Goal: Task Accomplishment & Management: Manage account settings

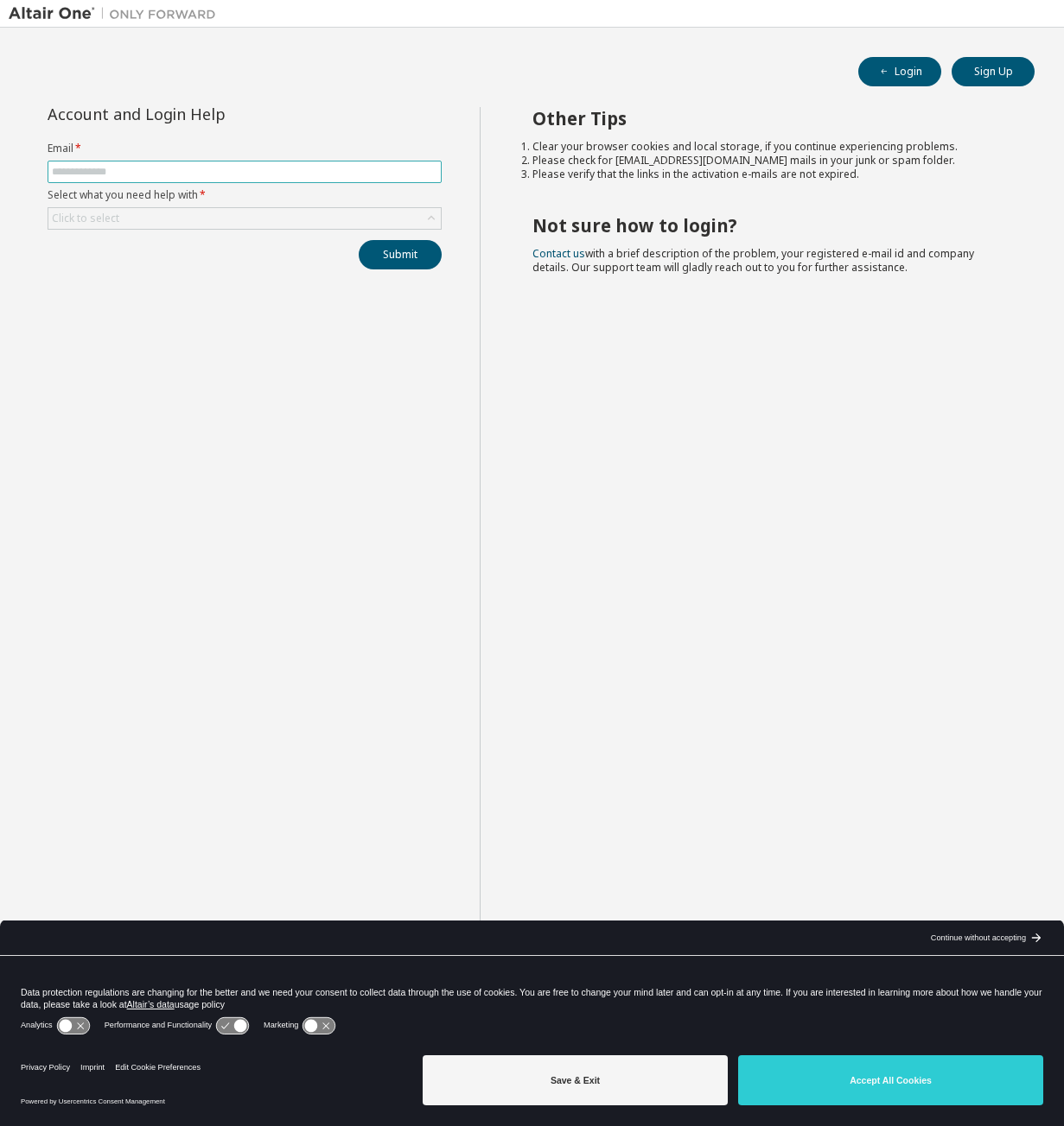
click at [115, 175] on input "text" at bounding box center [244, 172] width 385 height 14
type input "**********"
click at [110, 222] on div "Click to select" at bounding box center [86, 219] width 68 height 14
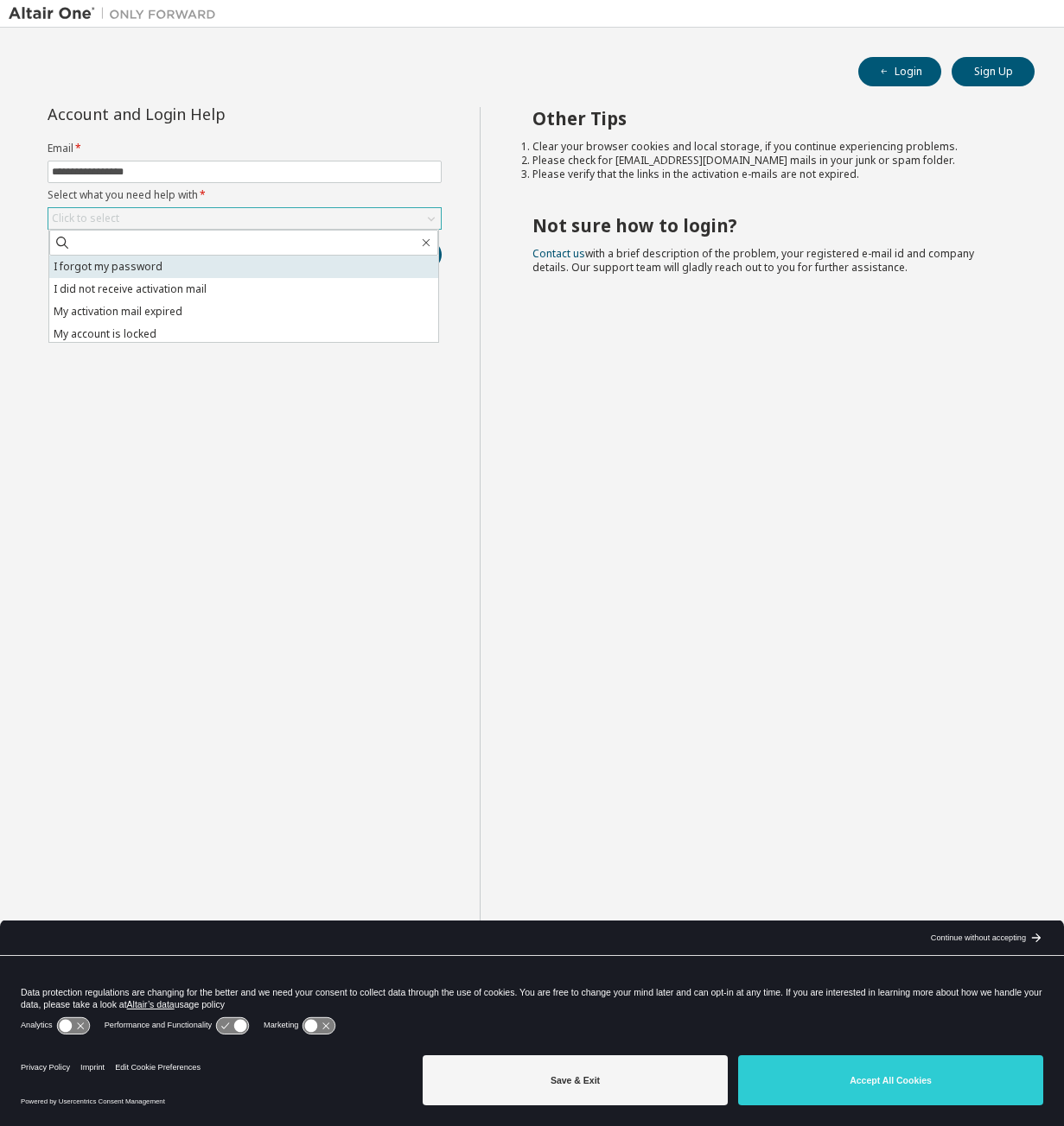
click at [114, 264] on li "I forgot my password" at bounding box center [243, 266] width 389 height 22
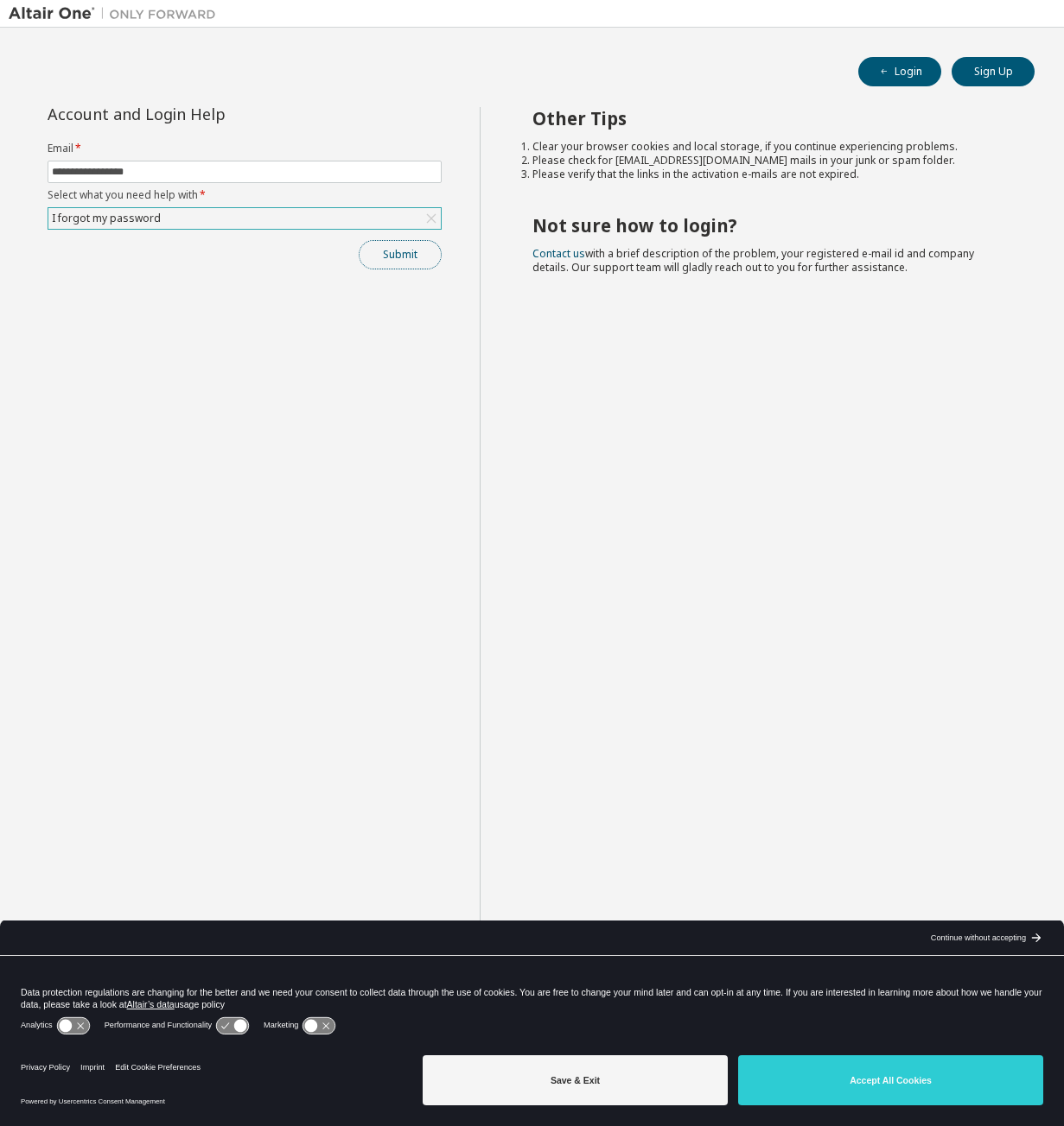
click at [392, 259] on button "Submit" at bounding box center [399, 255] width 83 height 29
click at [419, 249] on button "Submit" at bounding box center [399, 255] width 83 height 29
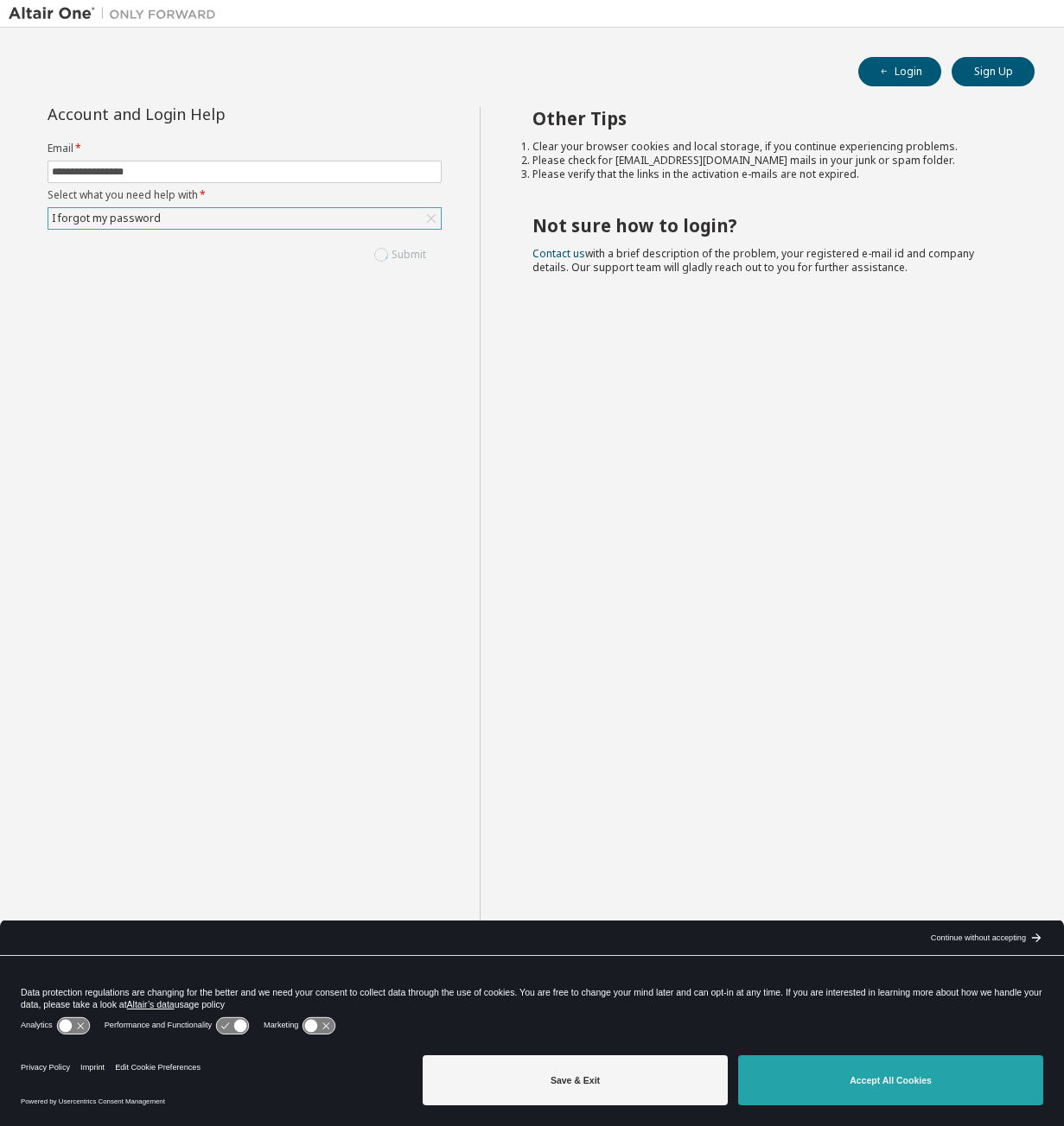
click at [861, 1088] on button "Accept All Cookies" at bounding box center [890, 1081] width 305 height 50
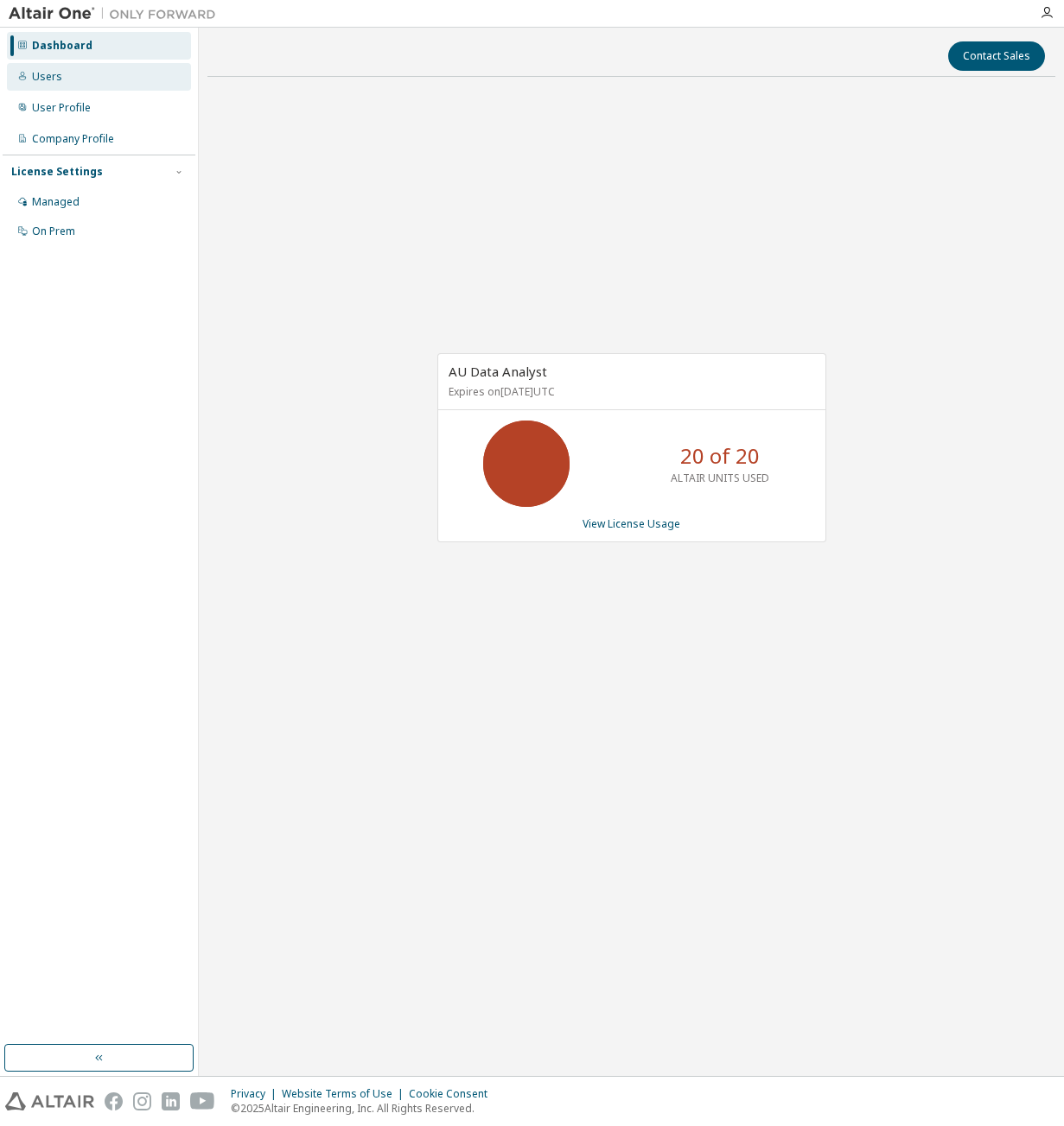
click at [59, 82] on div "Users" at bounding box center [47, 78] width 30 height 14
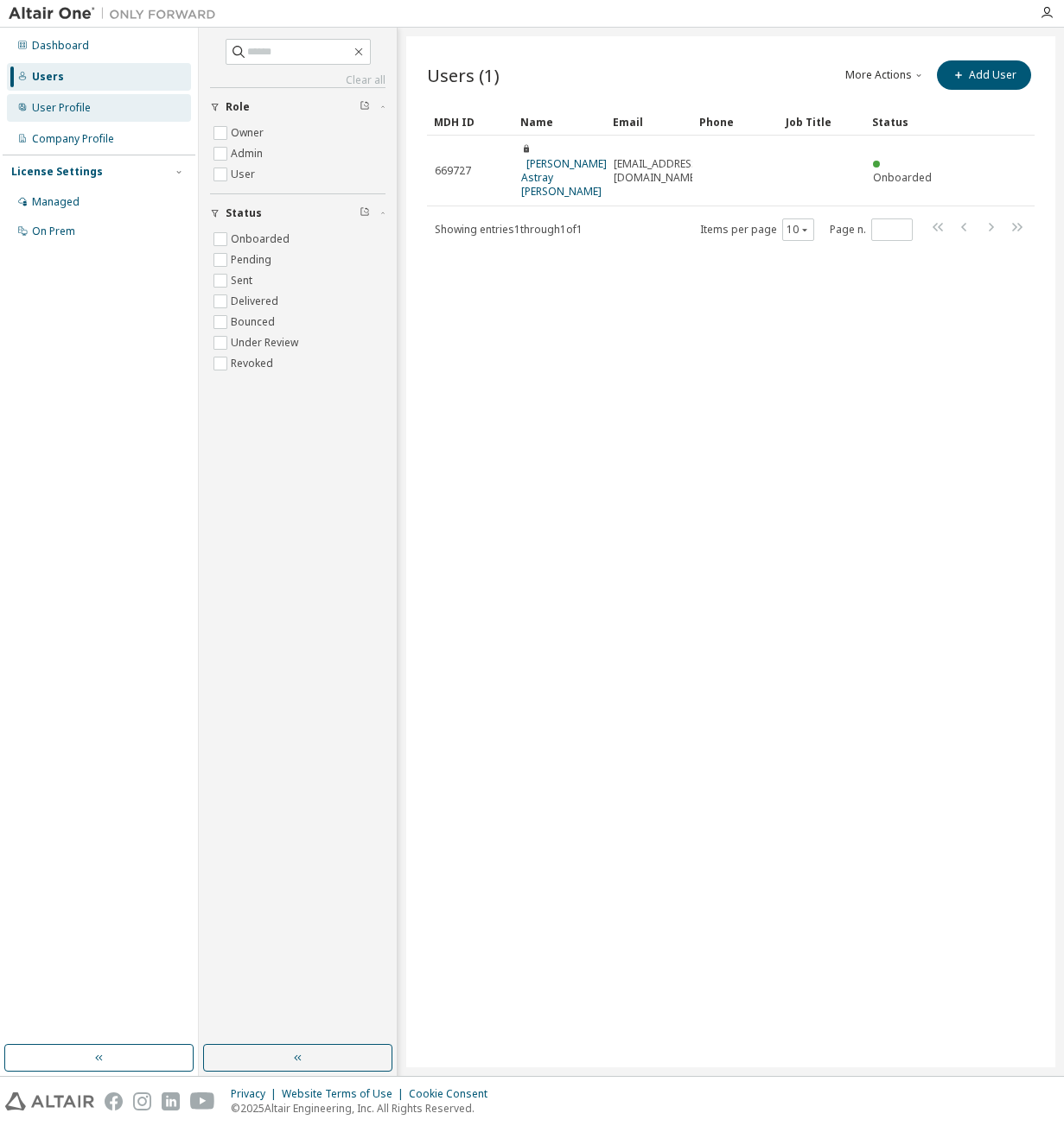
click at [61, 113] on div "User Profile" at bounding box center [61, 108] width 59 height 14
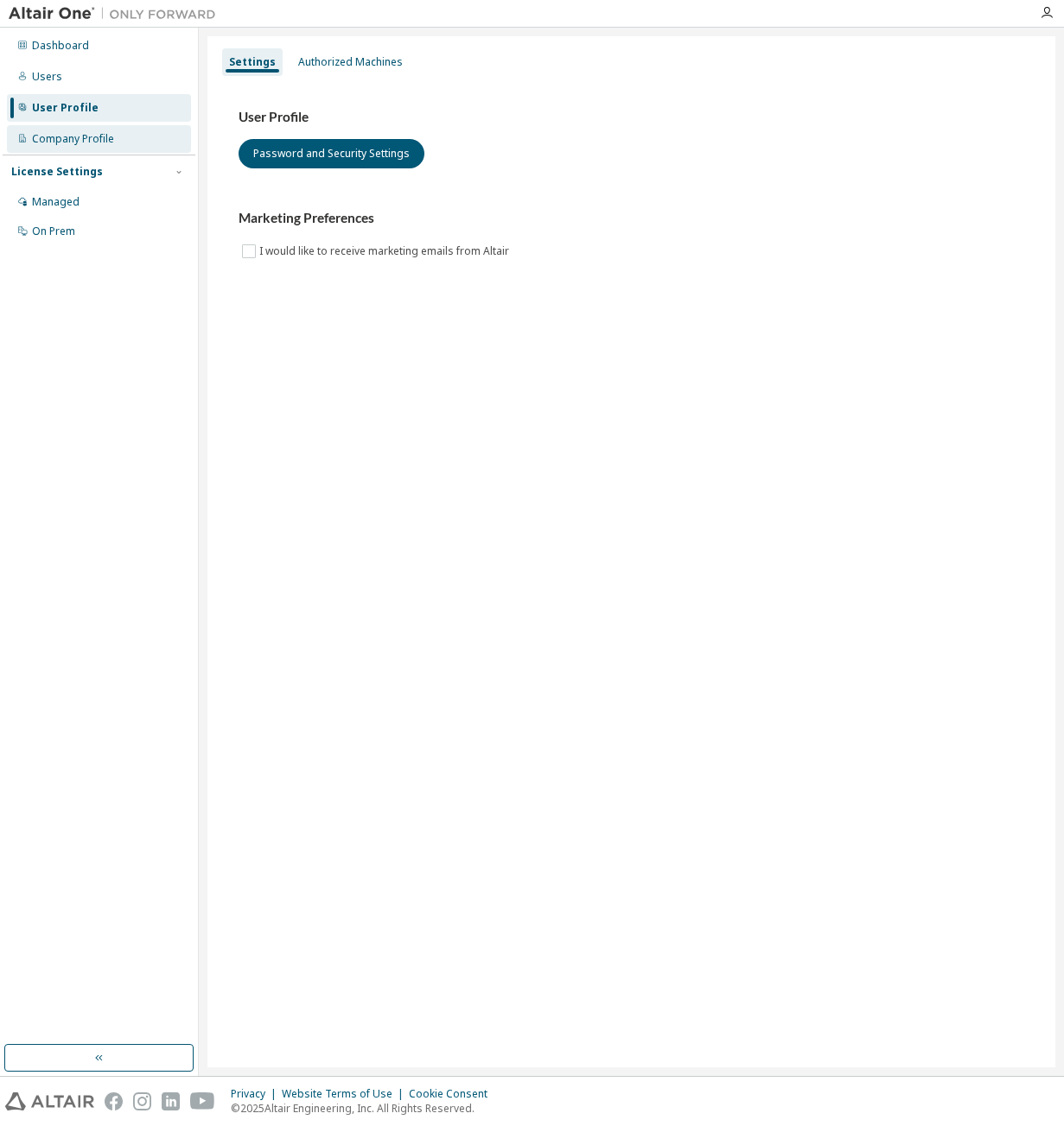
click at [65, 138] on div "Company Profile" at bounding box center [73, 139] width 82 height 14
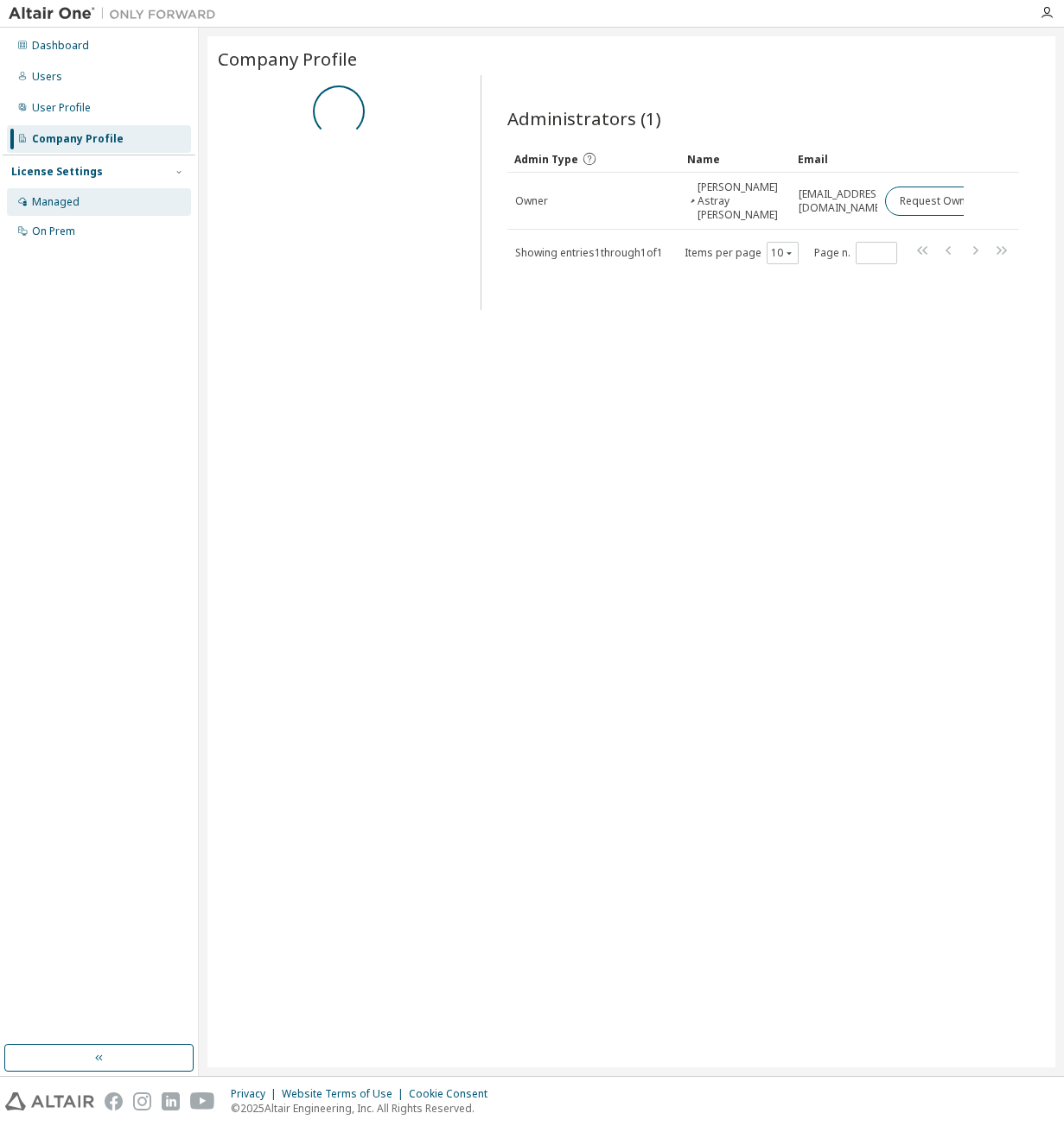
click at [55, 206] on div "Managed" at bounding box center [55, 202] width 47 height 14
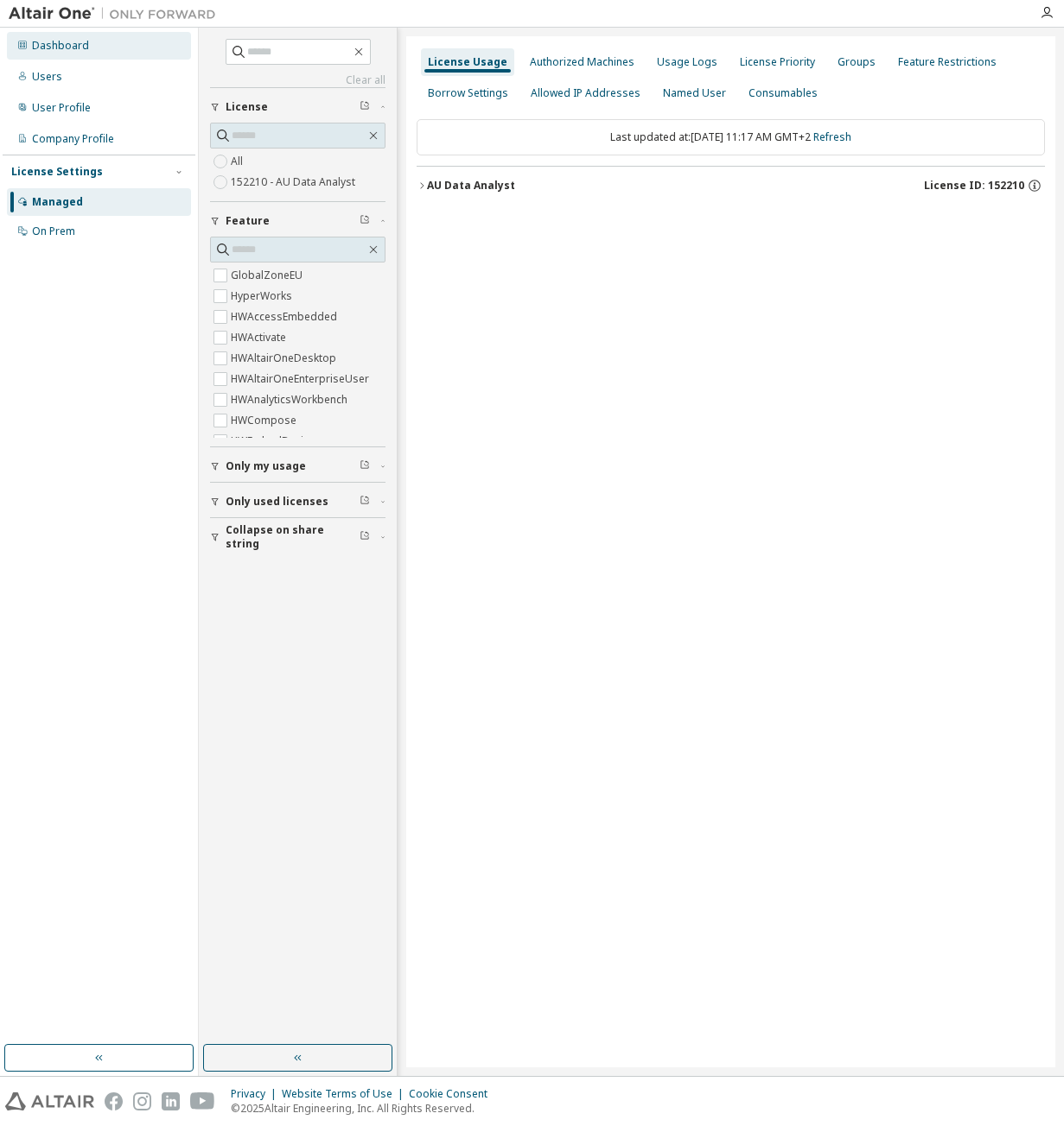
click at [46, 53] on div "Dashboard" at bounding box center [99, 45] width 184 height 28
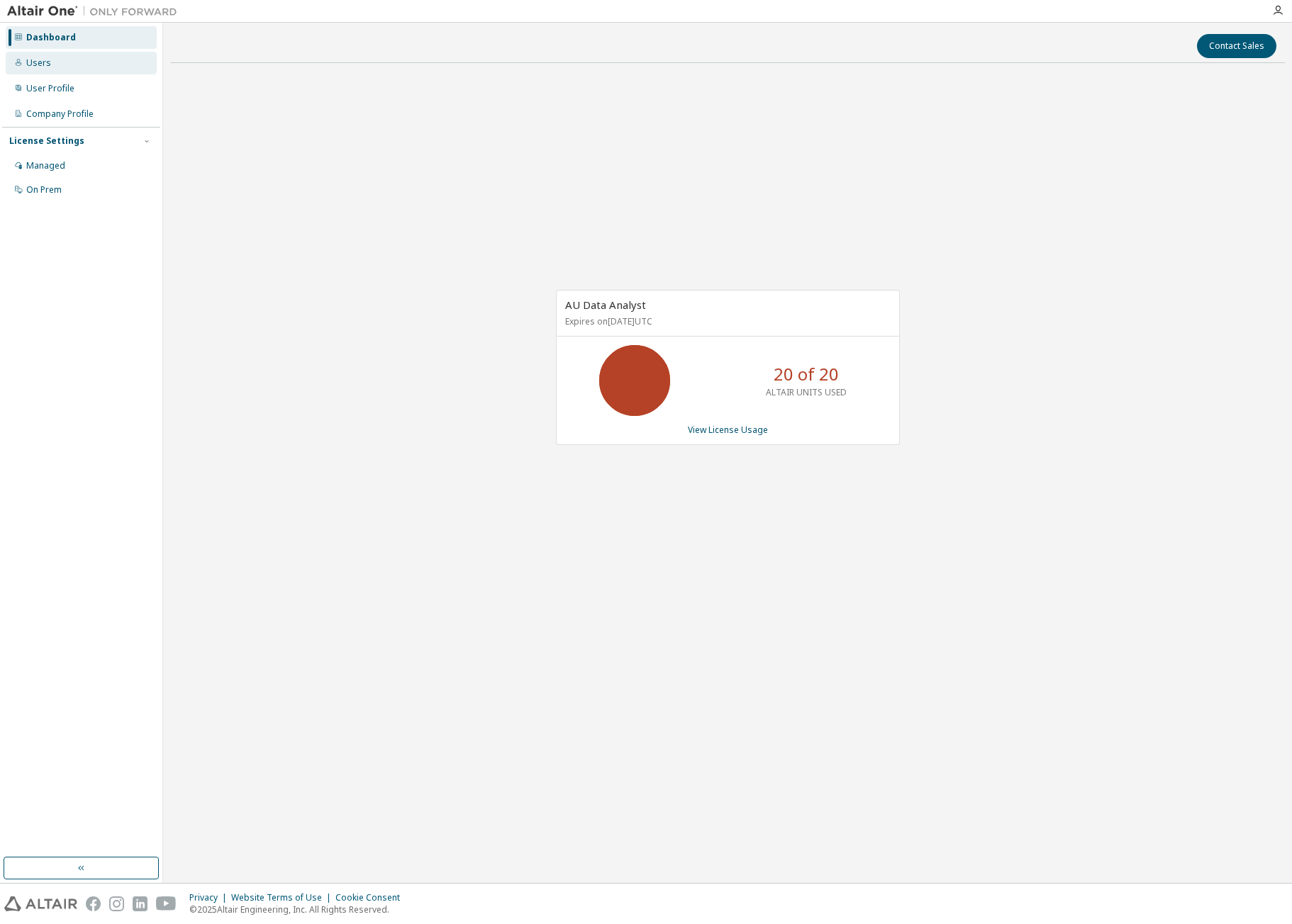
click at [59, 60] on div "Users" at bounding box center [81, 63] width 151 height 23
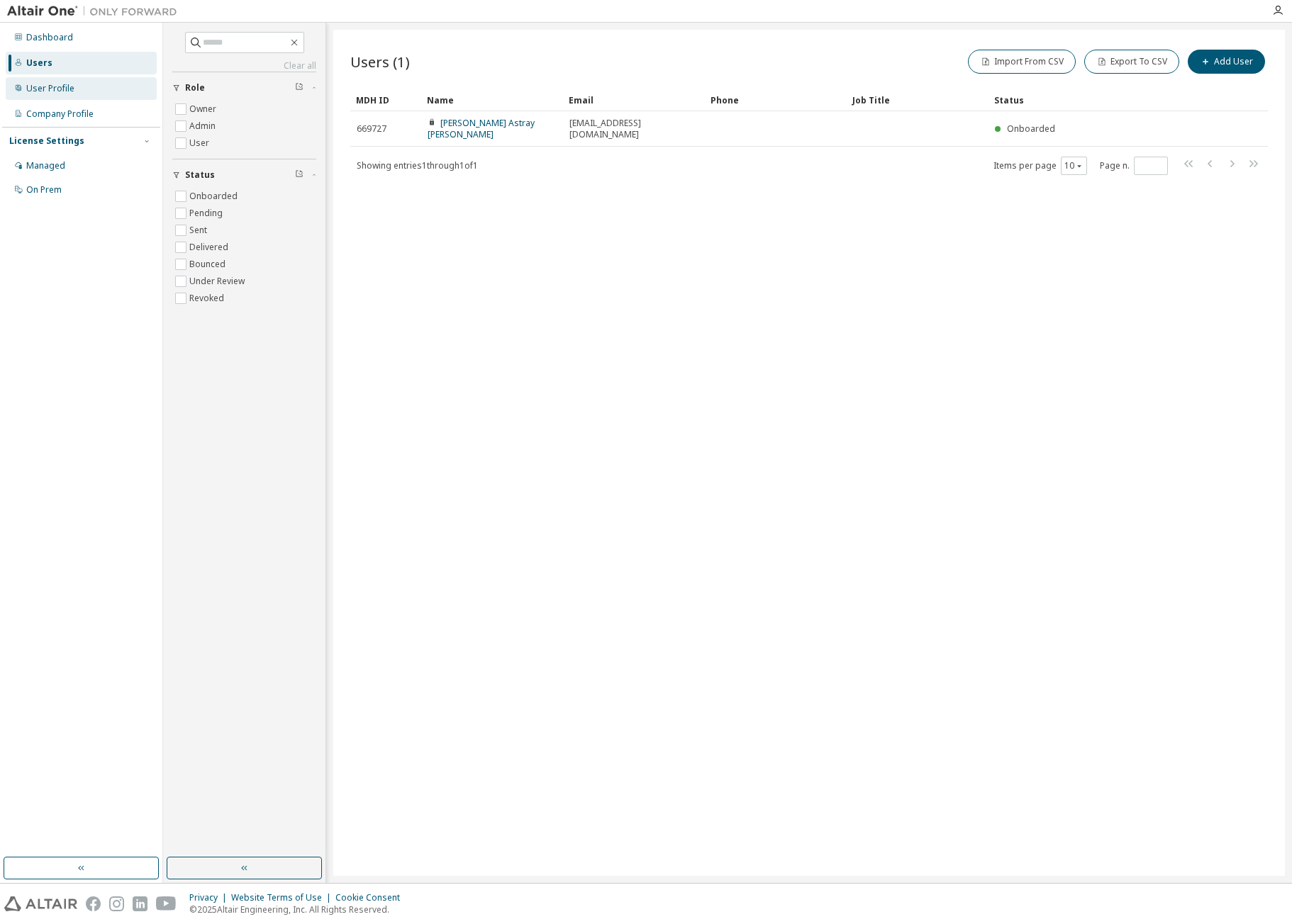
click at [54, 87] on div "User Profile" at bounding box center [50, 88] width 48 height 12
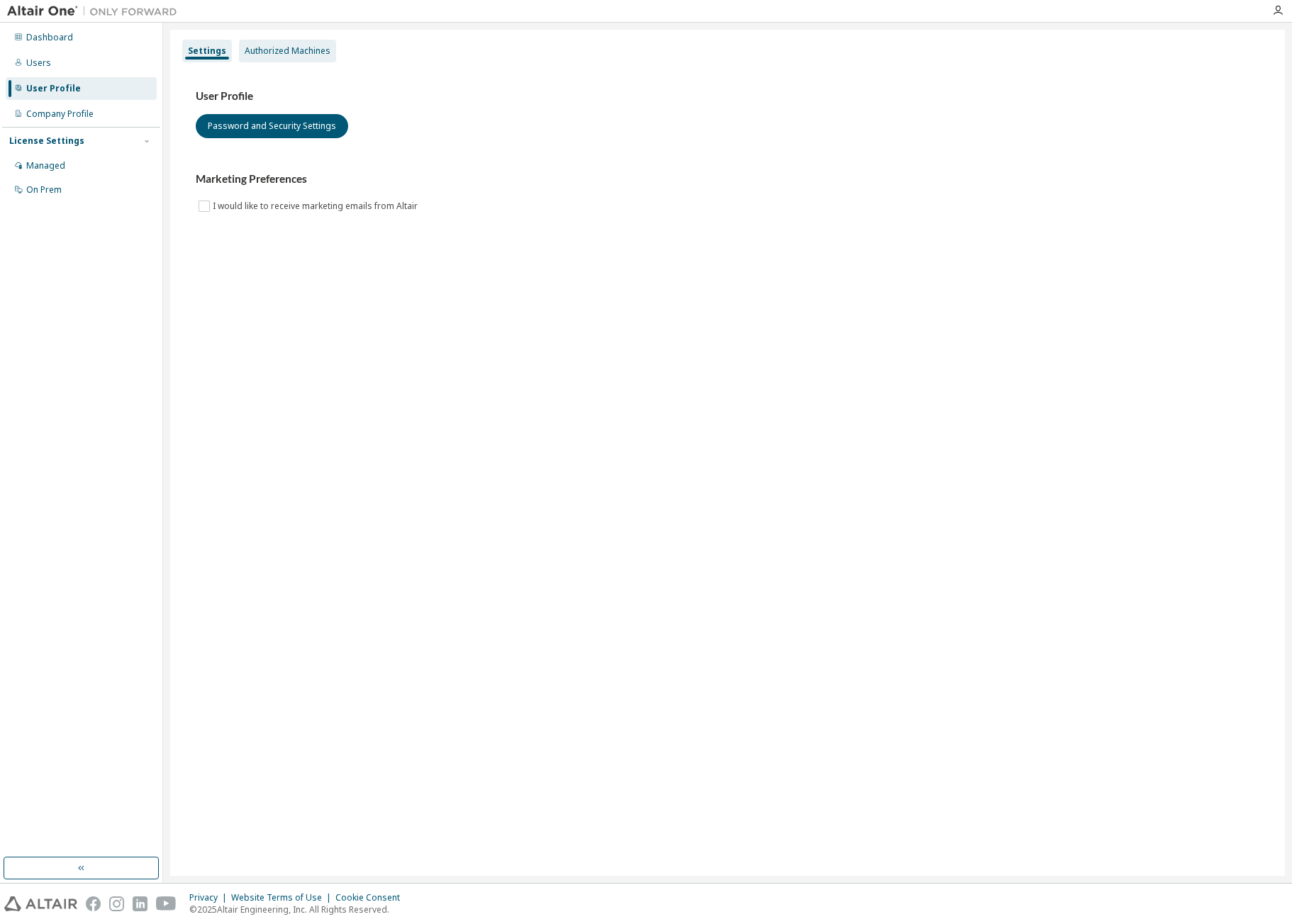
click at [314, 48] on div "Authorized Machines" at bounding box center [287, 51] width 86 height 12
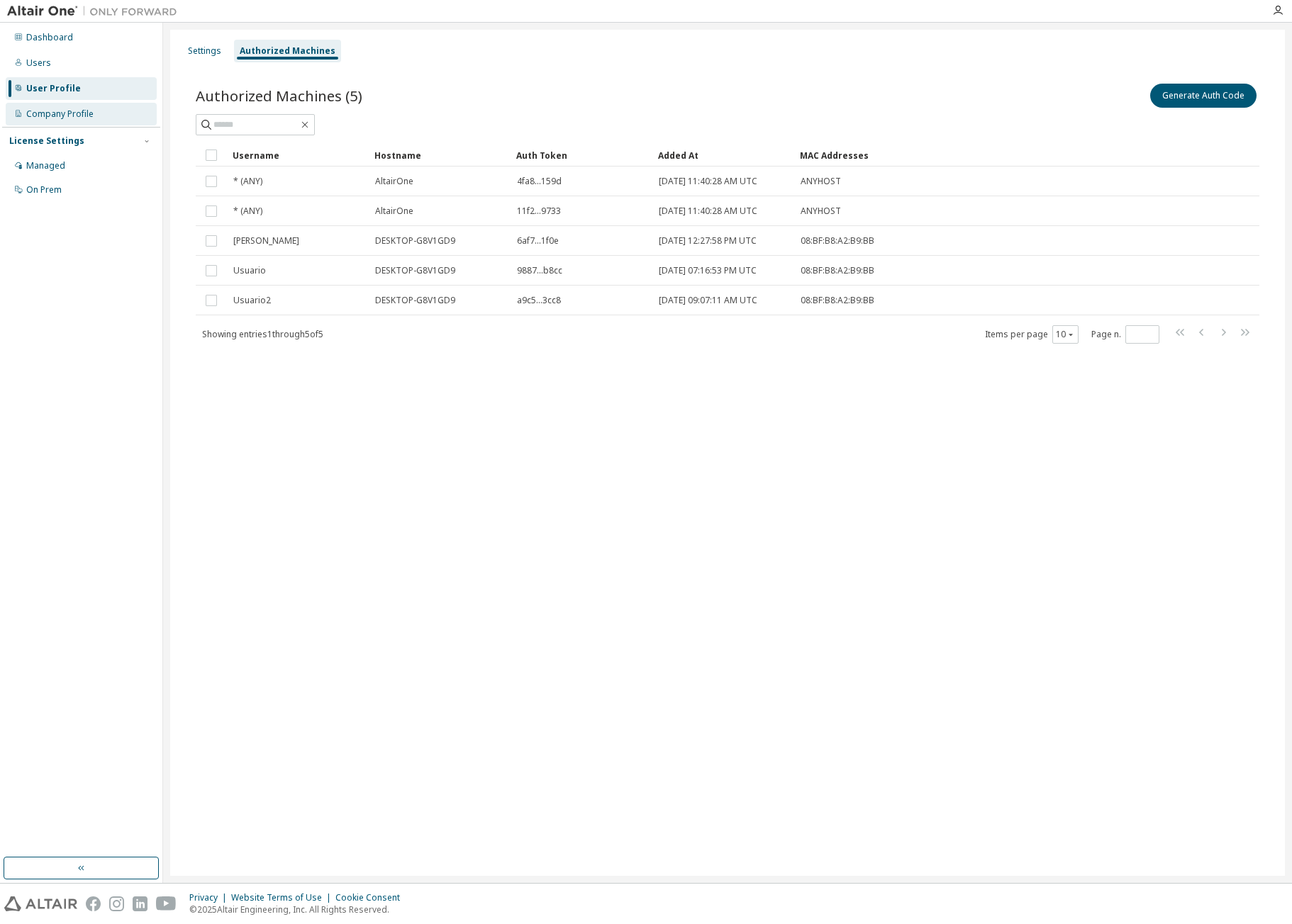
click at [56, 116] on div "Company Profile" at bounding box center [60, 114] width 67 height 12
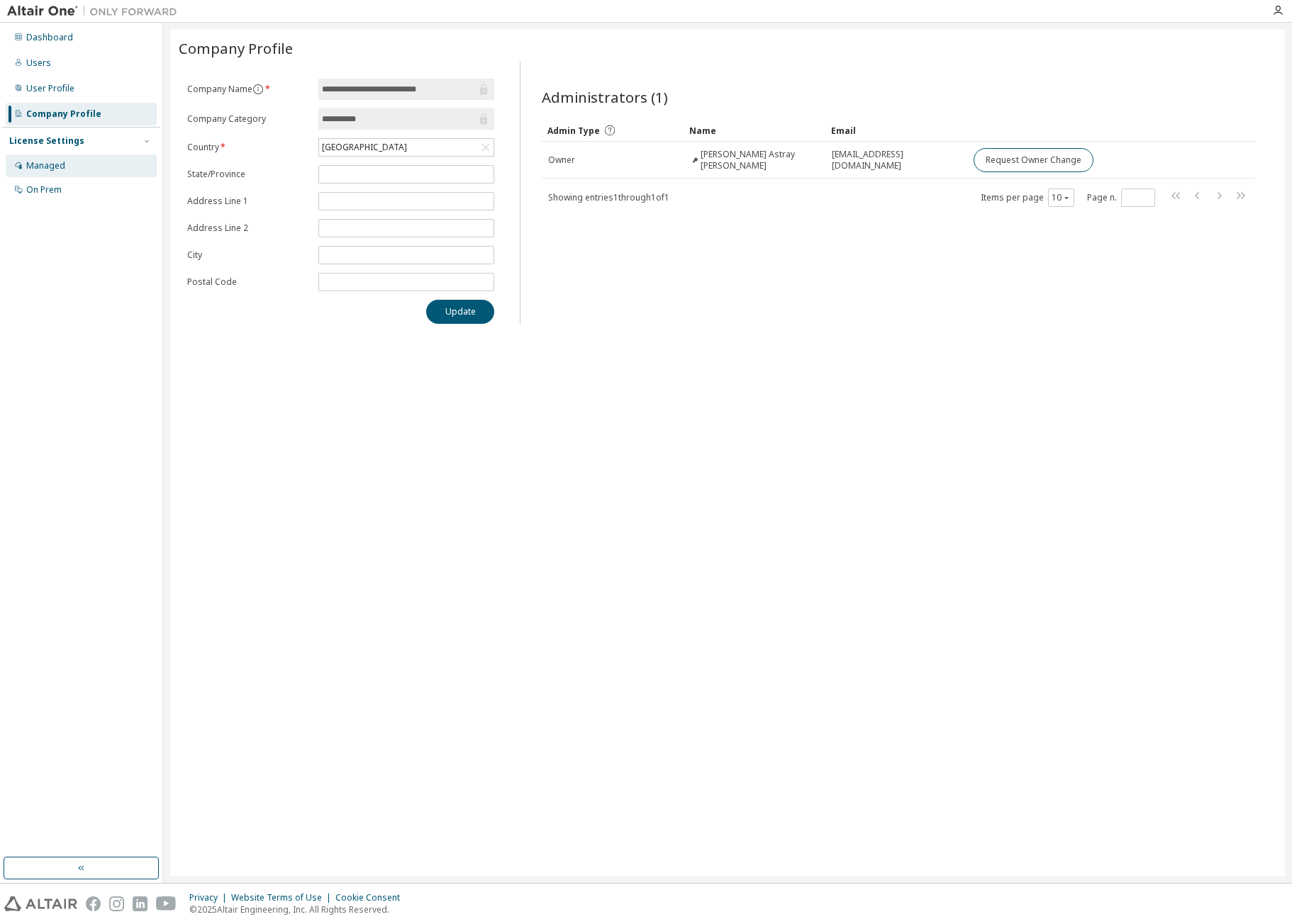
click at [58, 160] on div "Managed" at bounding box center [45, 166] width 39 height 12
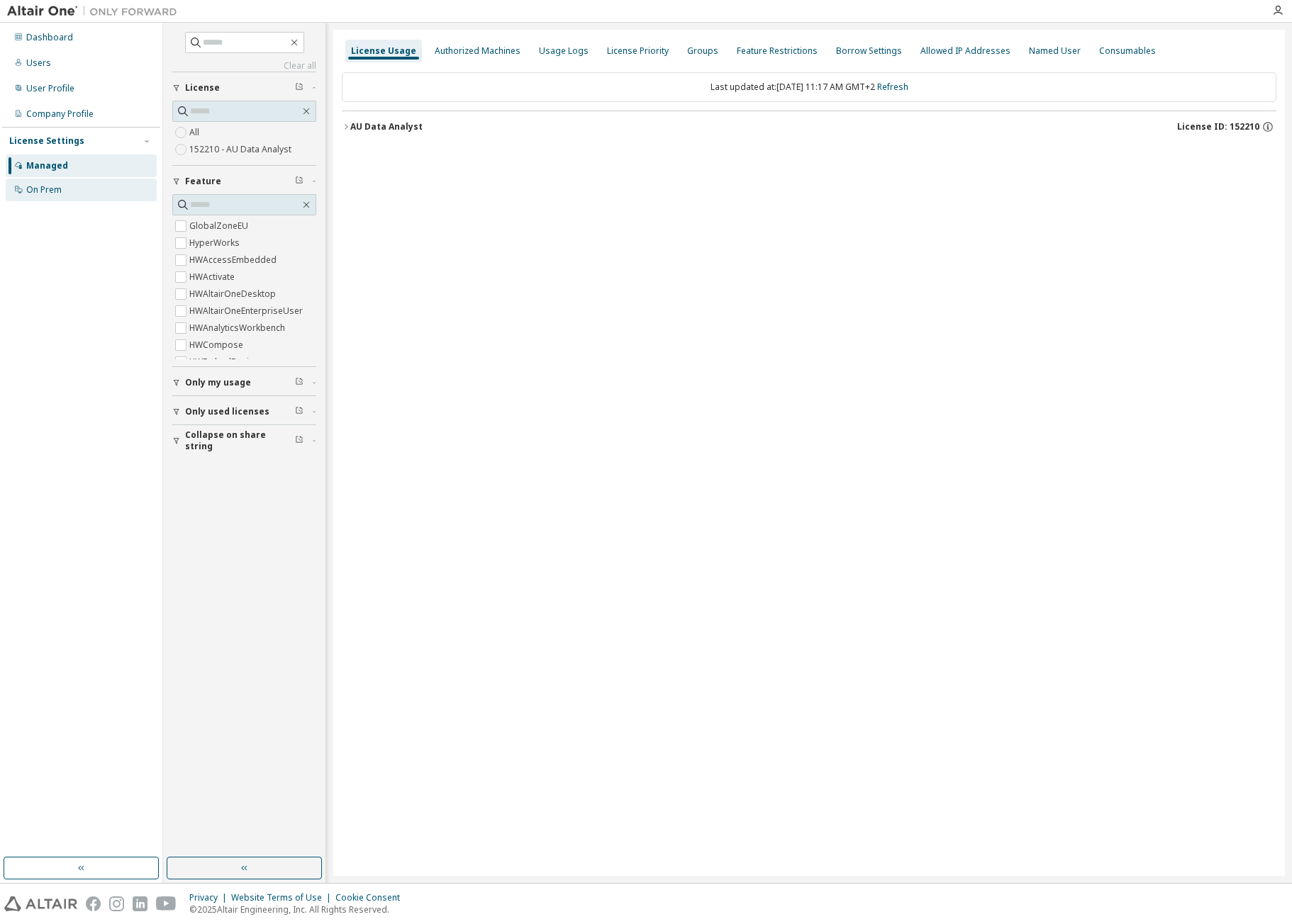
click at [53, 187] on div "On Prem" at bounding box center [44, 190] width 35 height 12
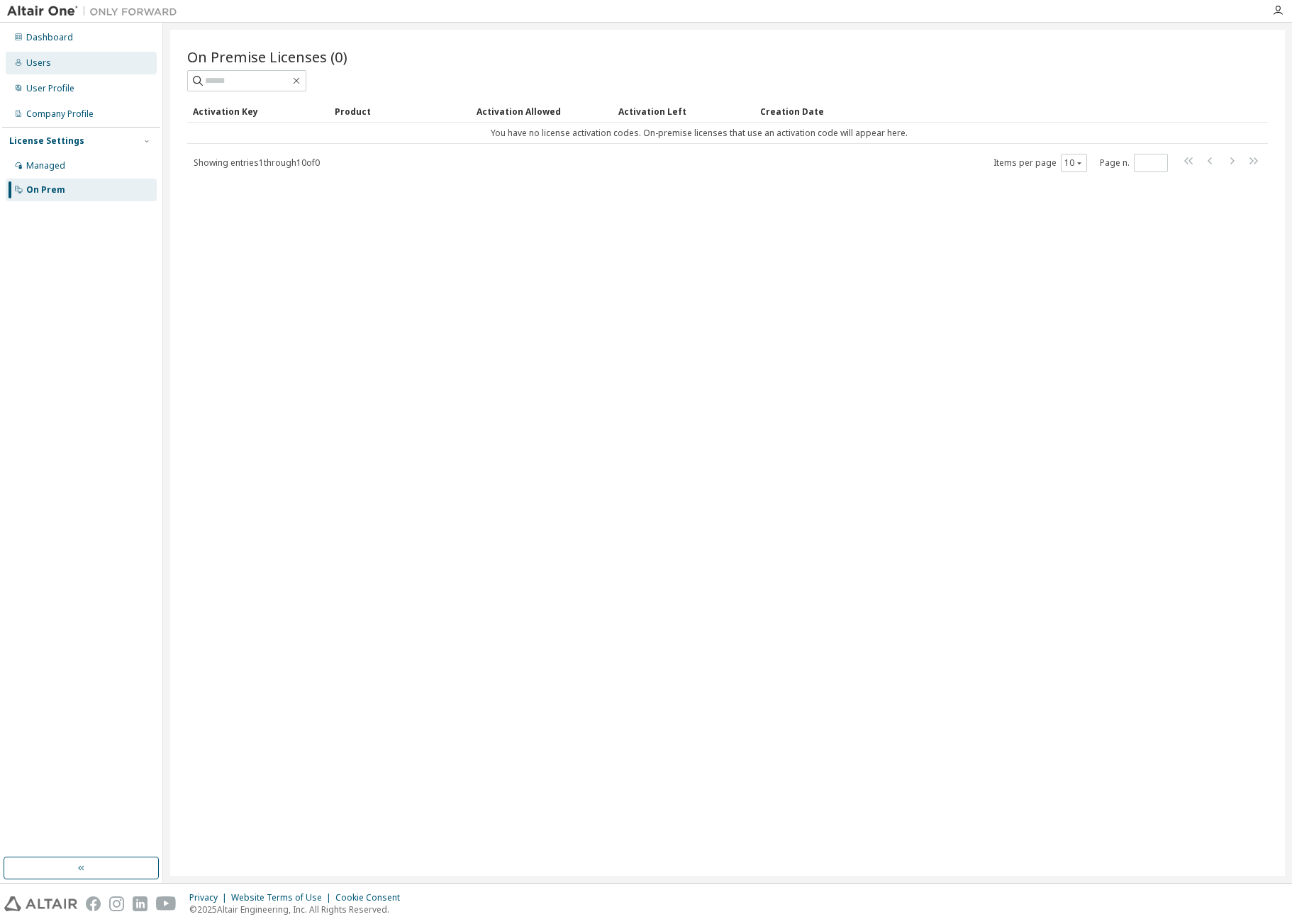
click at [43, 64] on div "Users" at bounding box center [39, 64] width 25 height 12
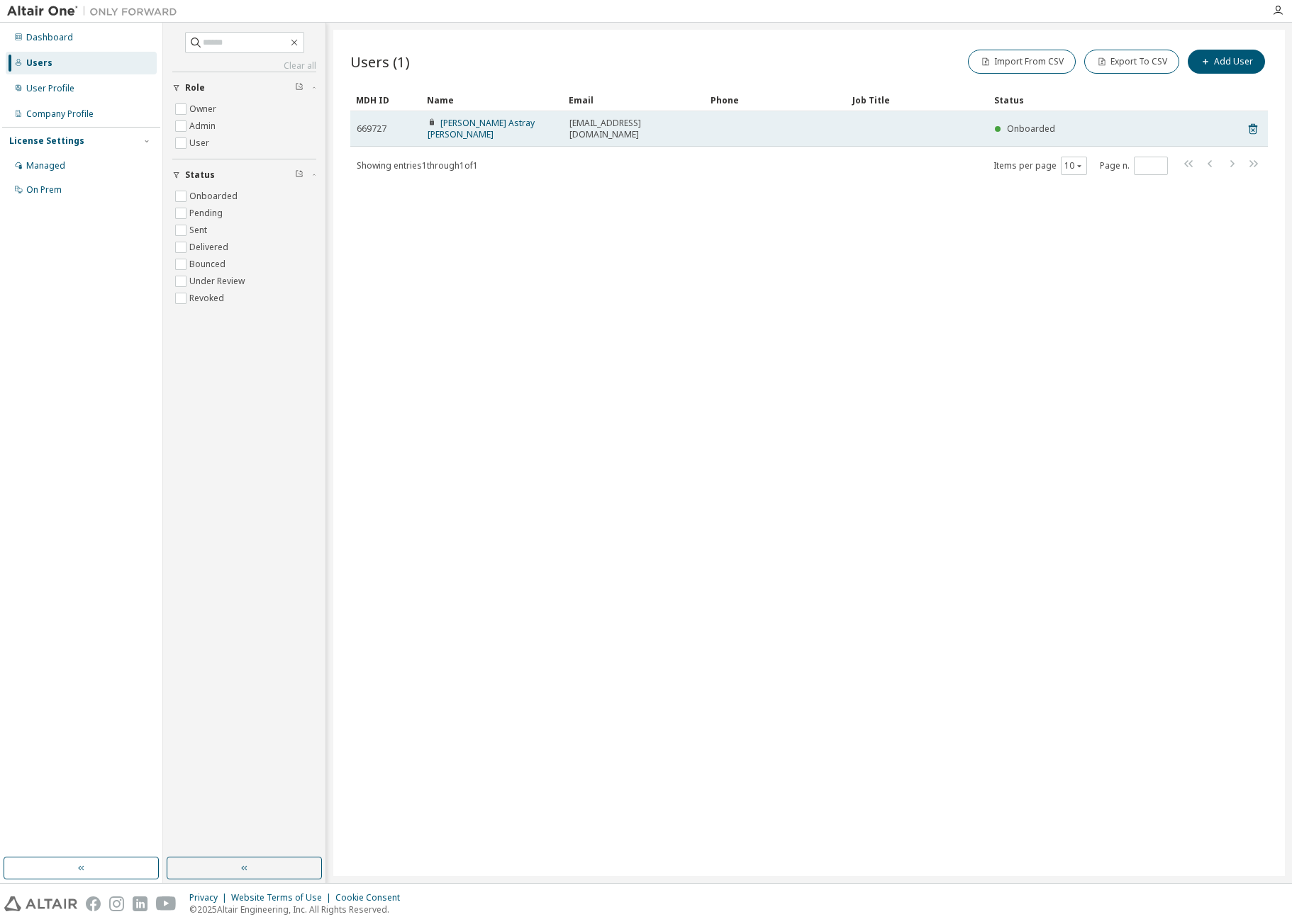
click at [740, 130] on td at bounding box center [776, 129] width 142 height 35
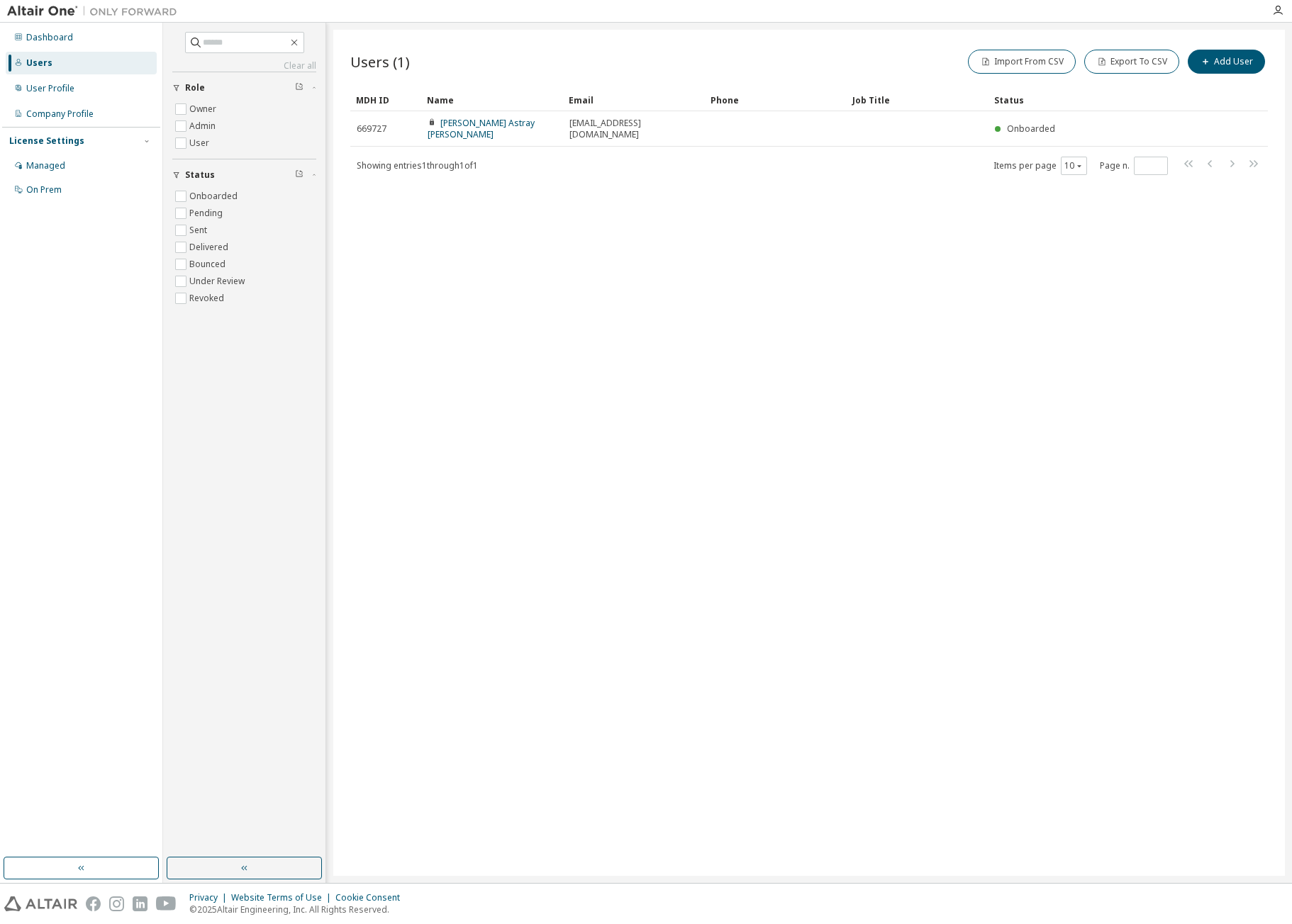
drag, startPoint x: 559, startPoint y: 341, endPoint x: 343, endPoint y: 281, distance: 224.2
click at [556, 340] on div "Users (1) Import From CSV Export To CSV Add User Clear Load Save Save As Field …" at bounding box center [809, 453] width 951 height 847
click at [53, 83] on div "User Profile" at bounding box center [50, 88] width 48 height 12
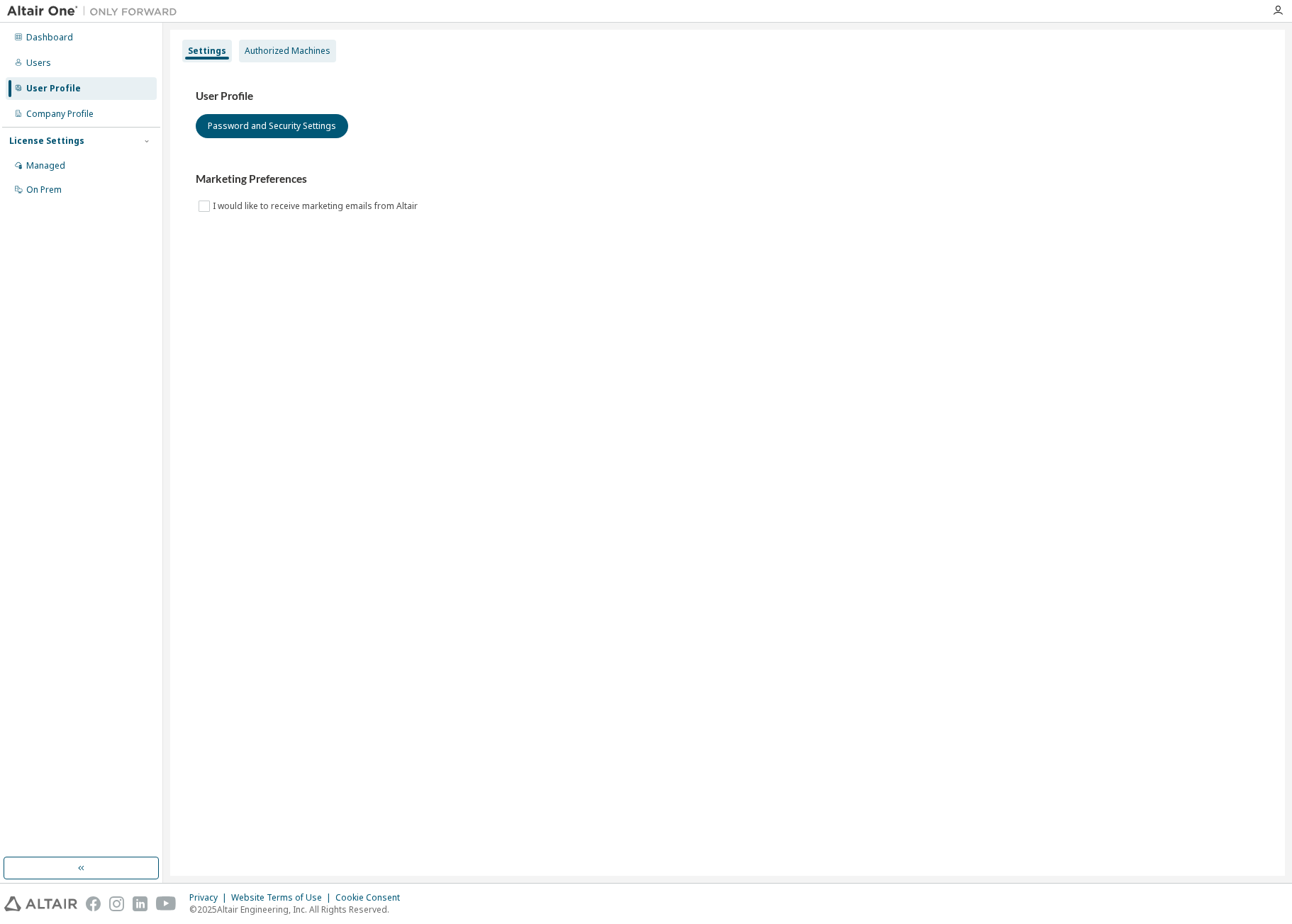
click at [316, 52] on div "Authorized Machines" at bounding box center [287, 51] width 86 height 12
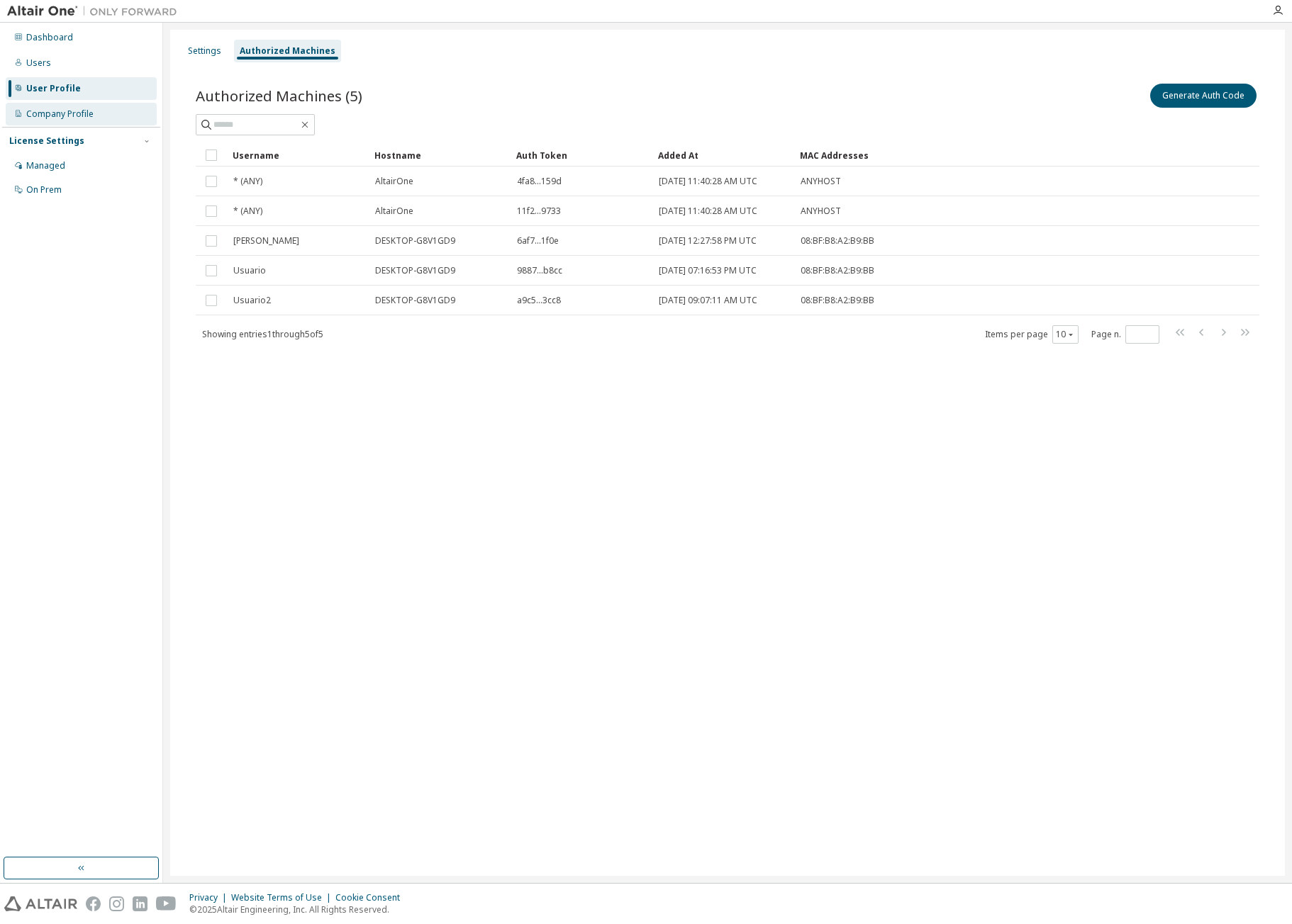
click at [76, 105] on div "Company Profile" at bounding box center [81, 114] width 151 height 23
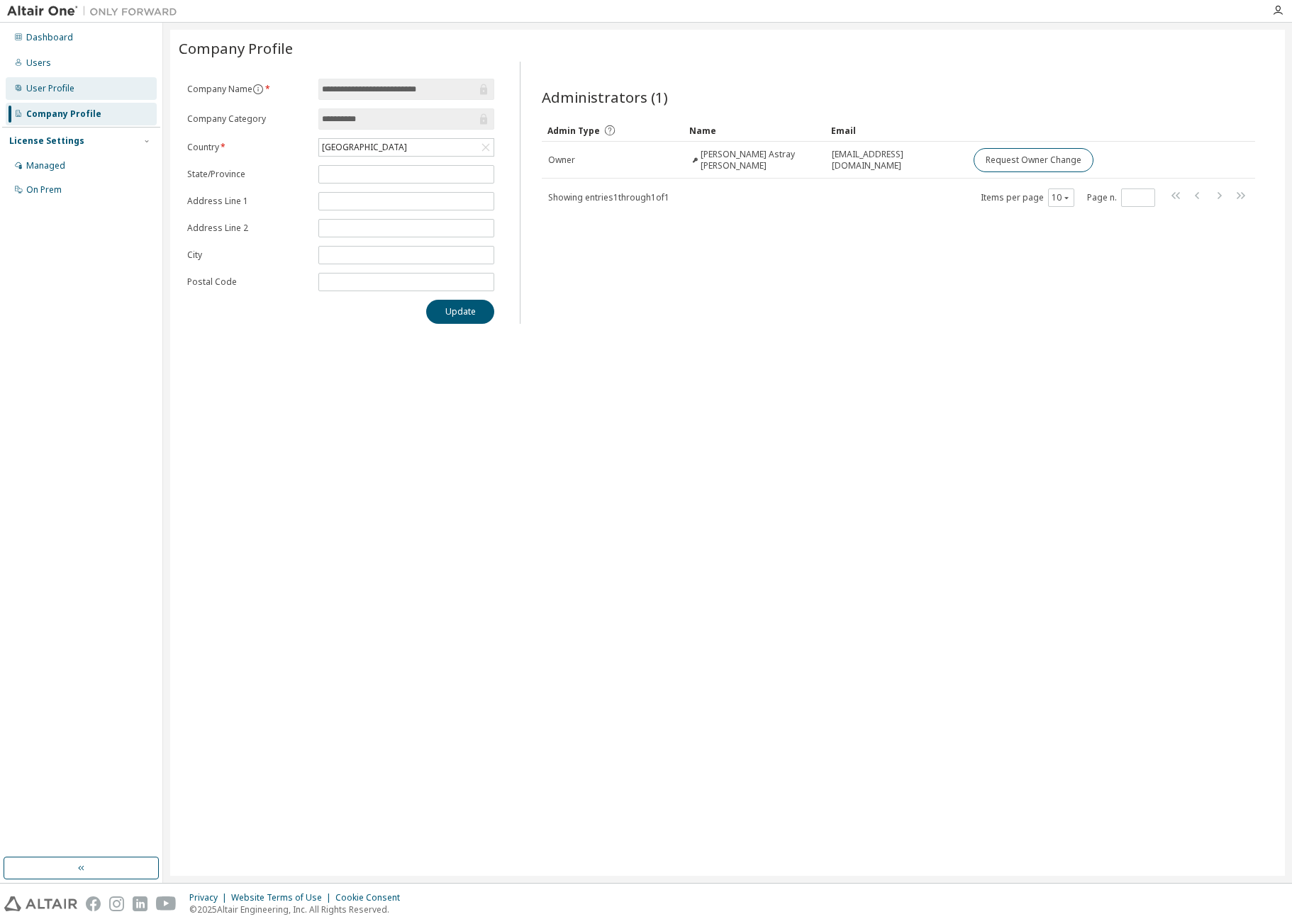
click at [66, 83] on div "User Profile" at bounding box center [50, 88] width 48 height 12
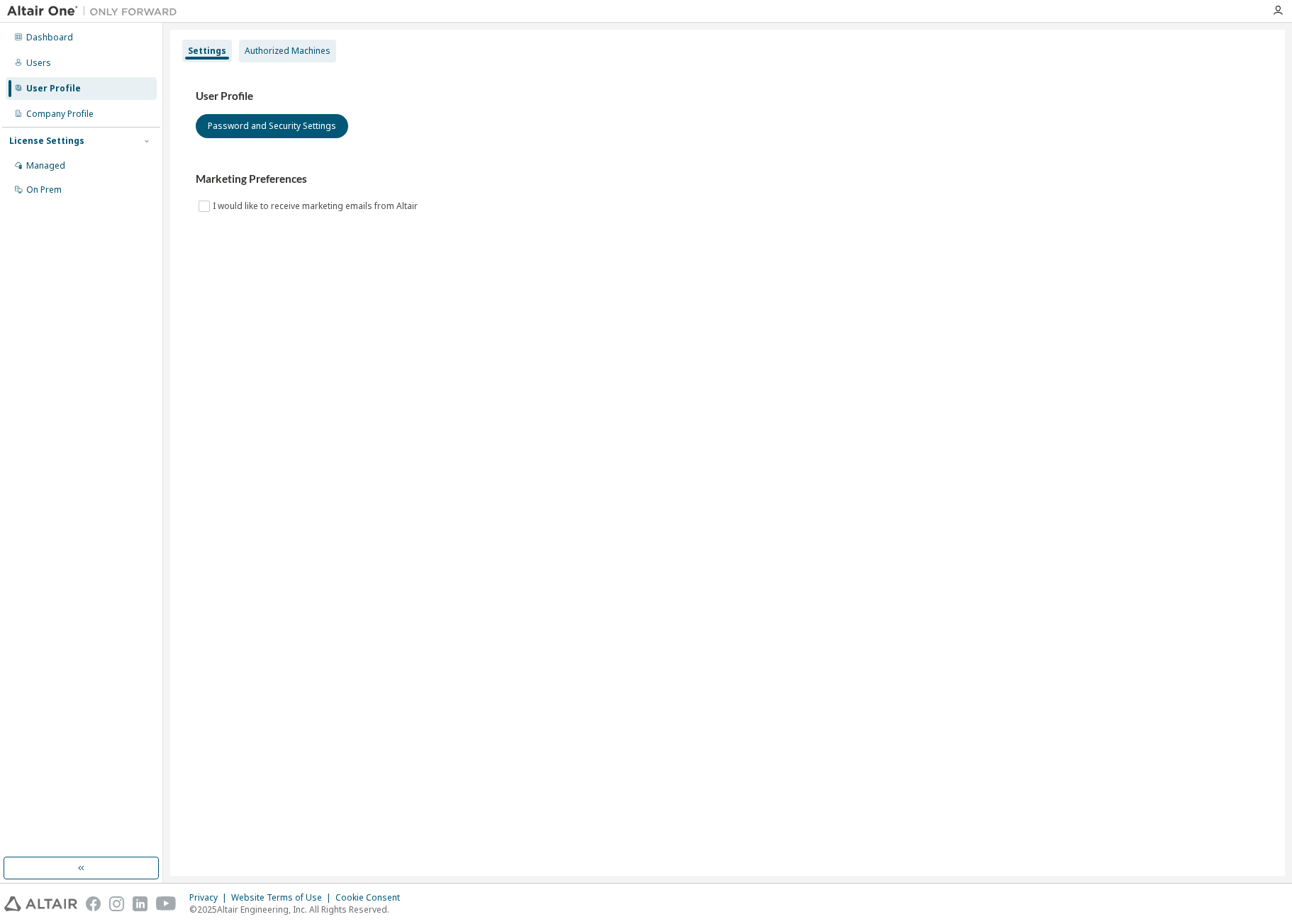
click at [256, 50] on div "Authorized Machines" at bounding box center [287, 51] width 86 height 12
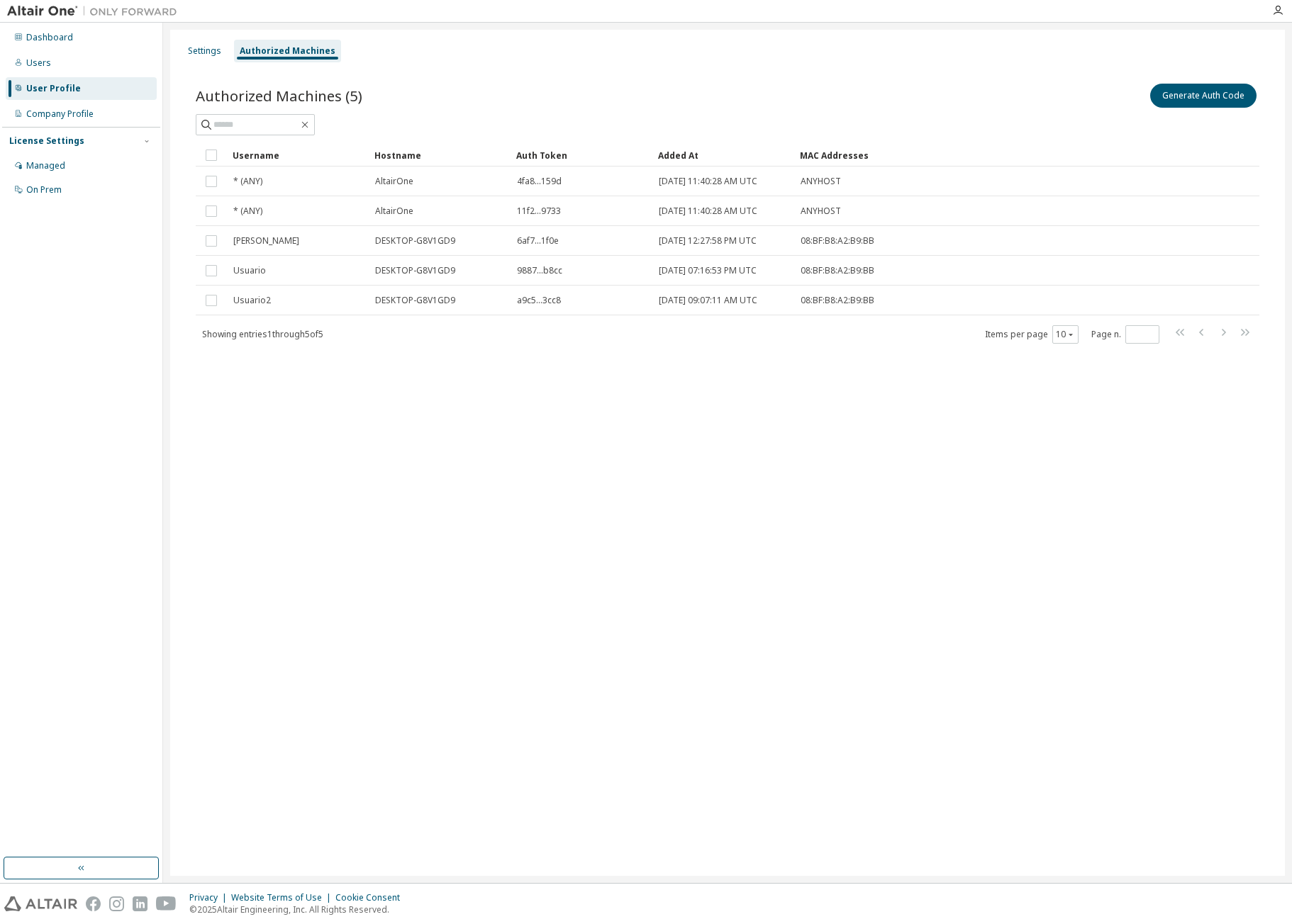
click at [518, 410] on div "Settings Authorized Machines Authorized Machines (5) Generate Auth Code Clear L…" at bounding box center [728, 453] width 1114 height 847
